Goal: Check status: Check status

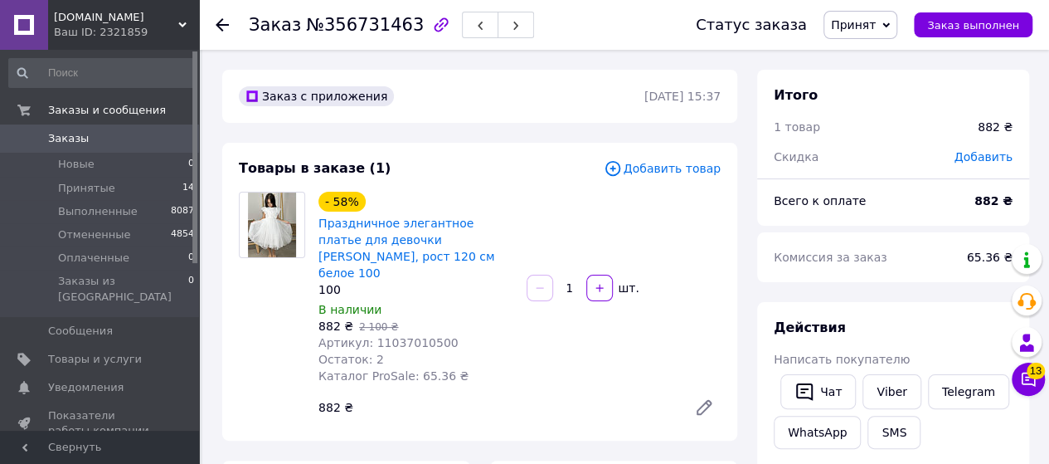
click at [84, 140] on span "Заказы" at bounding box center [100, 138] width 105 height 15
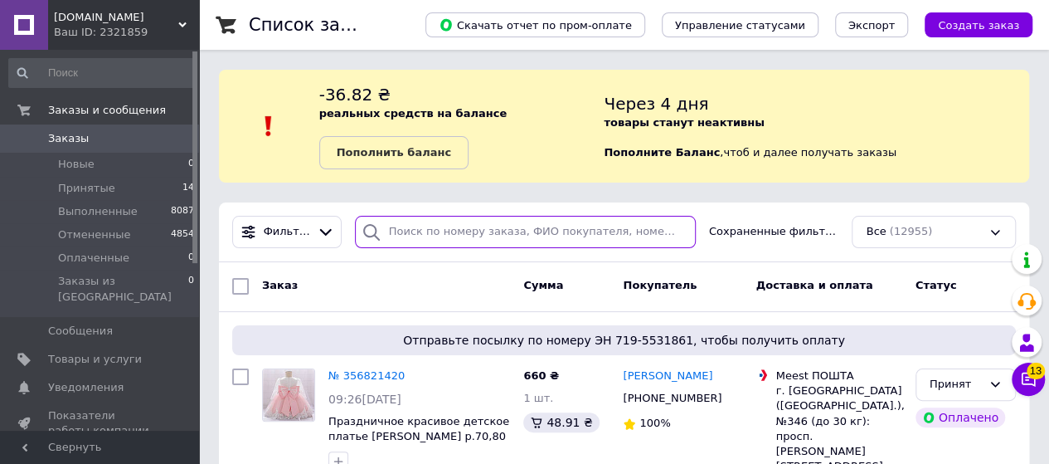
click at [403, 226] on input "search" at bounding box center [525, 232] width 341 height 32
paste input "356821420"
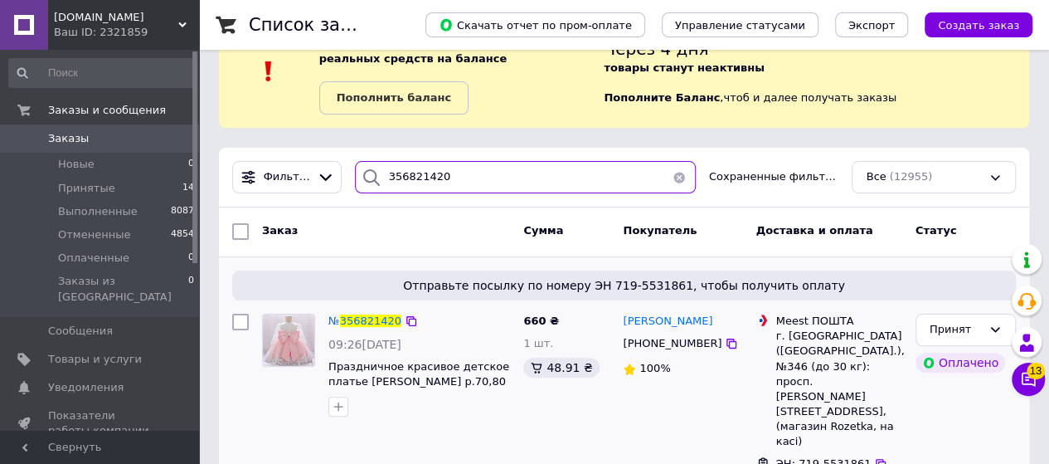
scroll to position [79, 0]
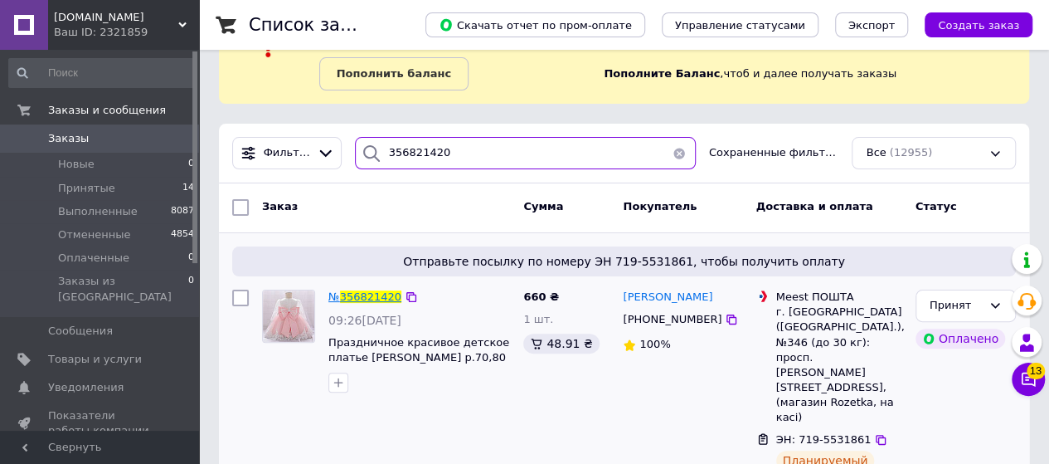
type input "356821420"
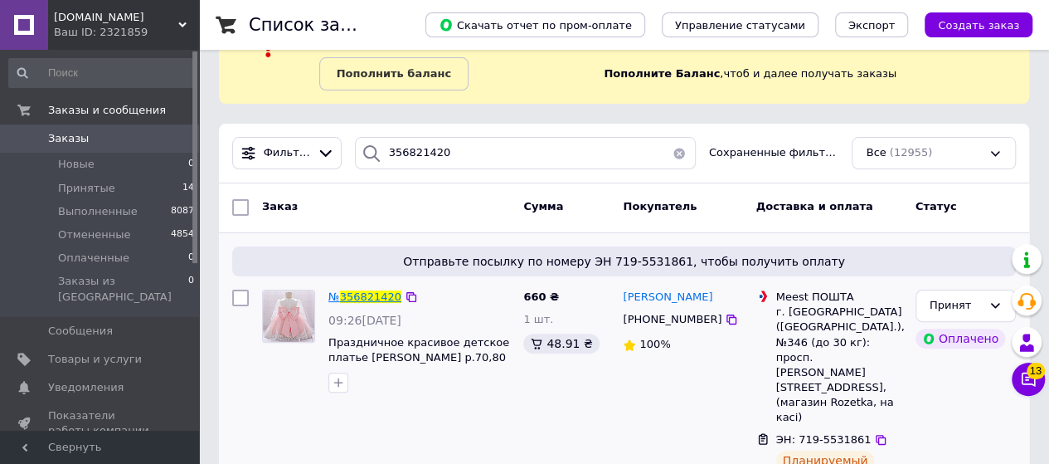
click at [354, 299] on span "356821420" at bounding box center [370, 296] width 61 height 12
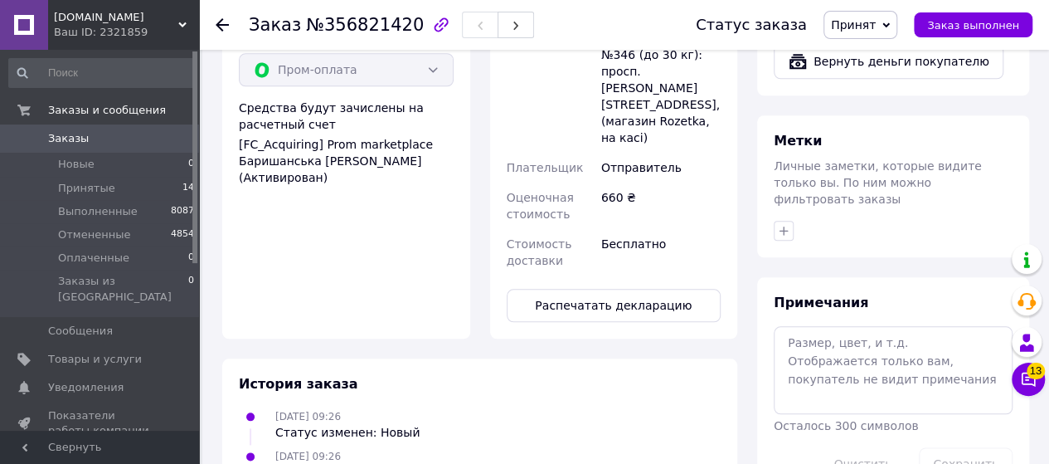
scroll to position [839, 0]
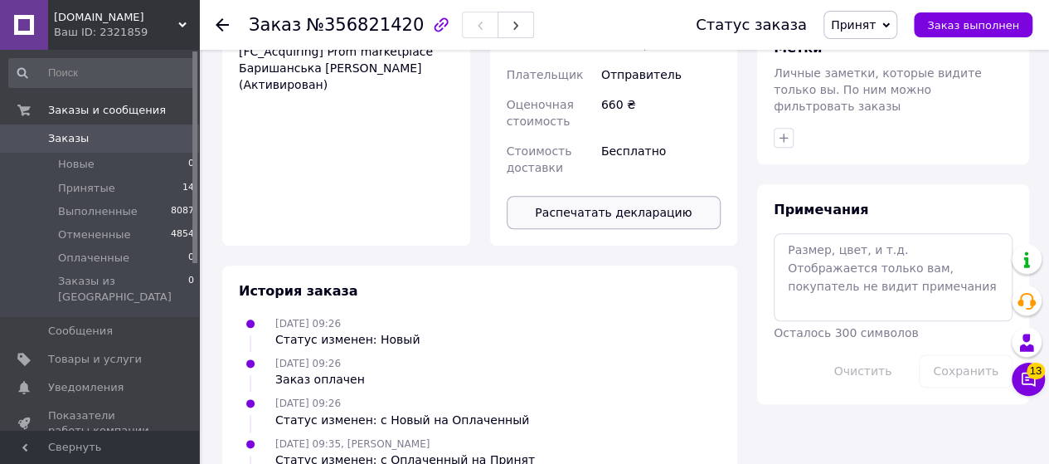
click at [596, 196] on button "Распечатать декларацию" at bounding box center [614, 212] width 215 height 33
